Goal: Transaction & Acquisition: Subscribe to service/newsletter

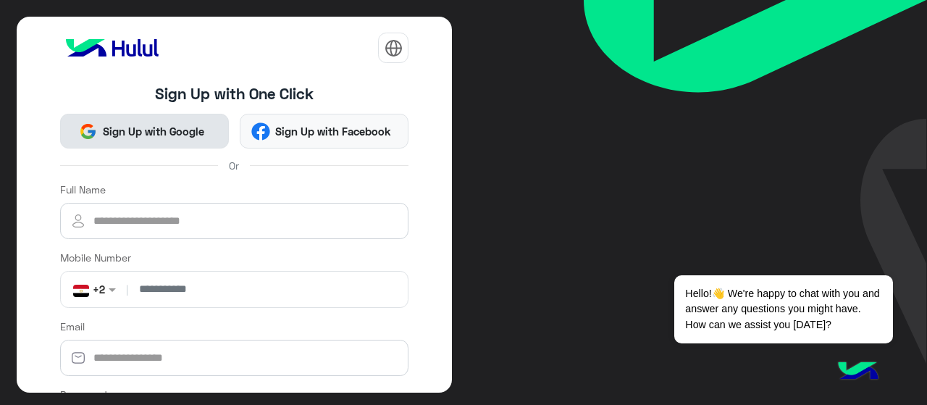
click at [156, 125] on span "Sign Up with Google" at bounding box center [153, 131] width 112 height 17
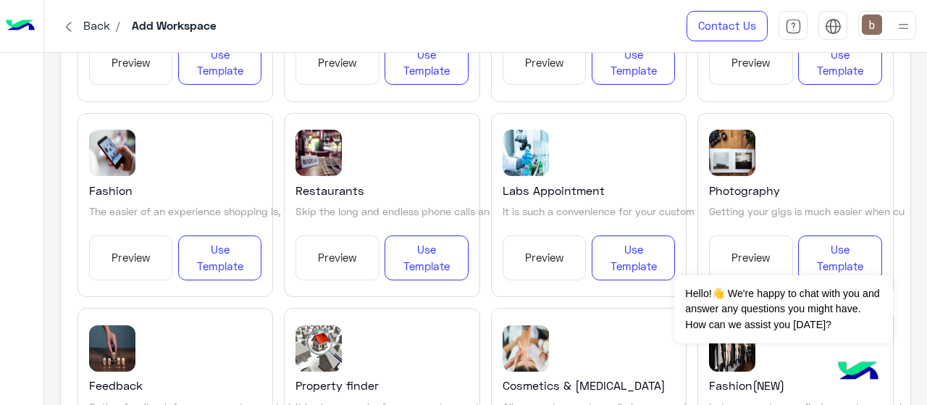
scroll to position [1232, 0]
